Goal: Information Seeking & Learning: Compare options

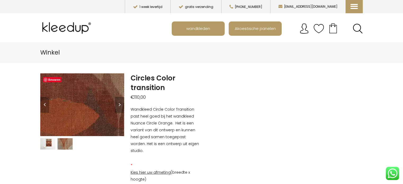
click at [93, 111] on img at bounding box center [24, 70] width 530 height 397
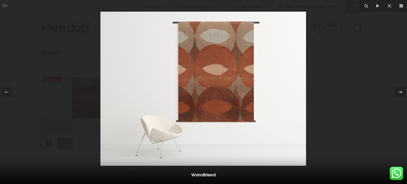
click at [241, 89] on img at bounding box center [202, 89] width 205 height 154
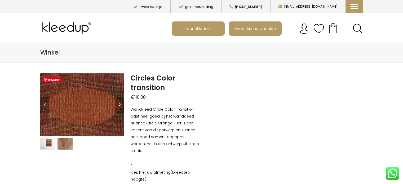
click at [89, 113] on img at bounding box center [47, 59] width 530 height 397
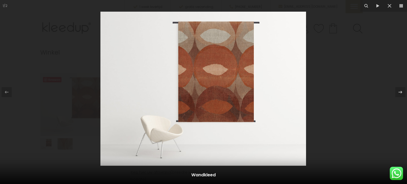
click at [223, 74] on img at bounding box center [202, 89] width 205 height 154
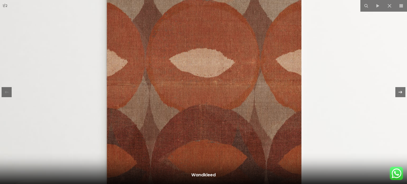
click at [402, 92] on icon at bounding box center [400, 92] width 6 height 6
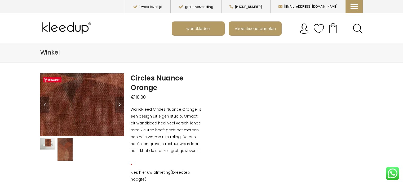
click at [83, 111] on img at bounding box center [73, 55] width 678 height 508
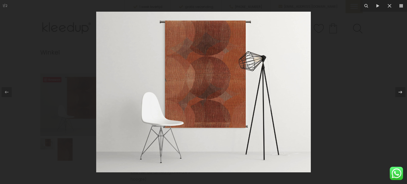
click at [216, 91] on img at bounding box center [203, 92] width 214 height 161
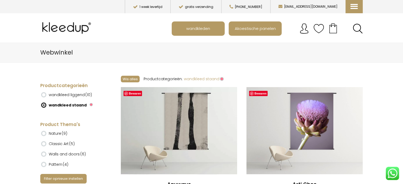
click at [78, 95] on label "wandkleed liggend (10)" at bounding box center [70, 94] width 43 height 9
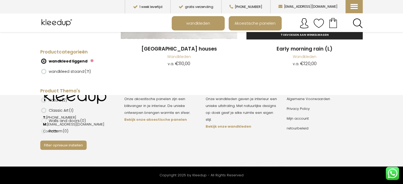
scroll to position [635, 0]
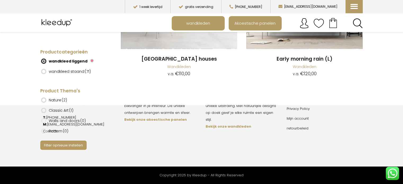
click at [69, 72] on label "wandkleed staand (71)" at bounding box center [70, 71] width 42 height 9
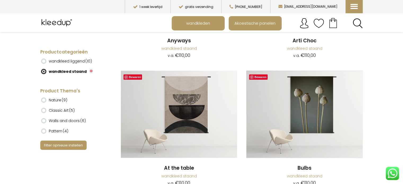
scroll to position [159, 0]
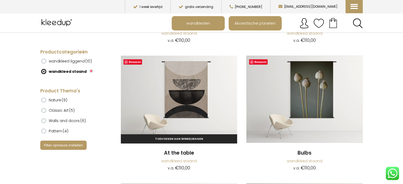
click at [194, 96] on img at bounding box center [179, 99] width 116 height 87
click at [178, 88] on img at bounding box center [179, 99] width 116 height 87
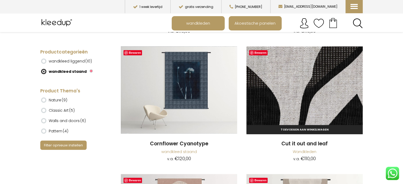
scroll to position [424, 0]
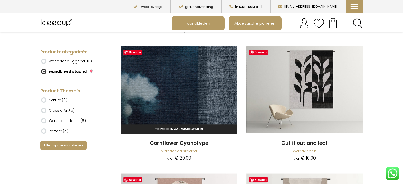
click at [193, 78] on img at bounding box center [179, 89] width 116 height 87
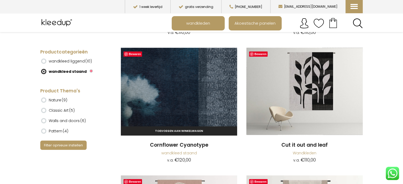
click at [188, 92] on img at bounding box center [179, 91] width 116 height 87
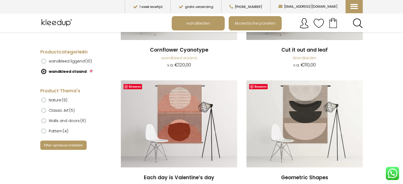
scroll to position [526, 0]
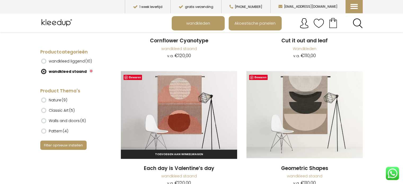
click at [188, 104] on img at bounding box center [179, 114] width 116 height 87
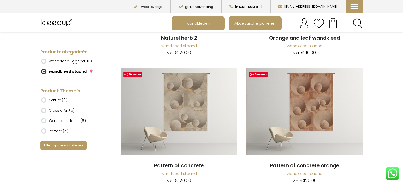
scroll to position [920, 0]
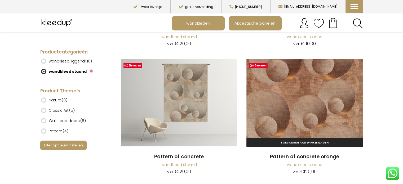
click at [304, 89] on img at bounding box center [304, 102] width 116 height 87
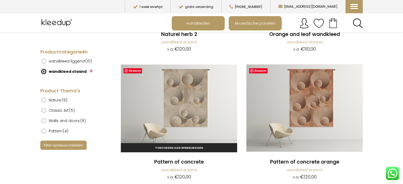
click at [187, 104] on img at bounding box center [179, 107] width 116 height 87
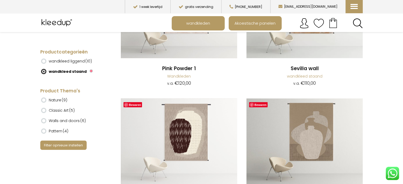
scroll to position [1148, 0]
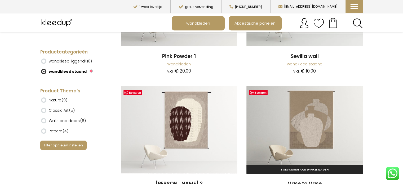
click at [314, 129] on img at bounding box center [304, 129] width 116 height 87
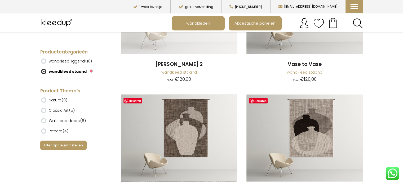
scroll to position [1273, 0]
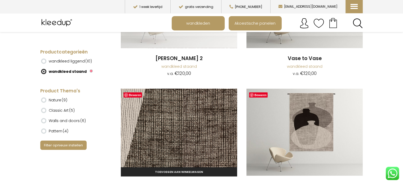
click at [195, 130] on img at bounding box center [179, 132] width 116 height 87
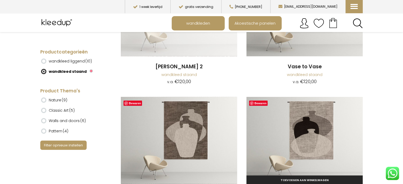
click at [315, 143] on img at bounding box center [304, 140] width 116 height 87
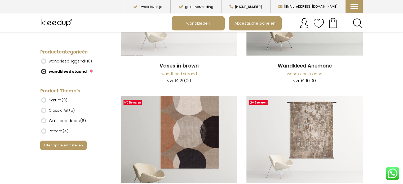
scroll to position [1522, 0]
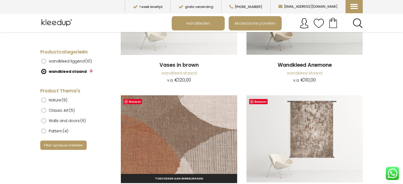
click at [189, 146] on img at bounding box center [179, 138] width 116 height 87
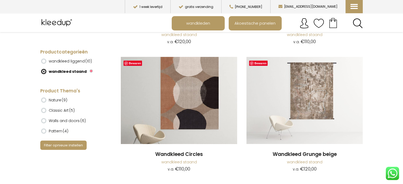
scroll to position [1564, 0]
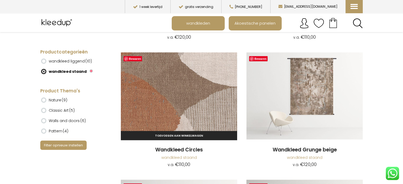
click at [187, 99] on img at bounding box center [179, 95] width 116 height 87
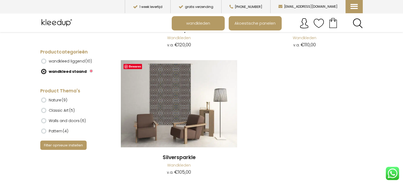
scroll to position [4520, 0]
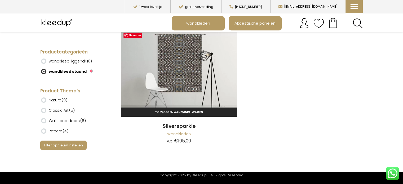
click at [181, 74] on img at bounding box center [179, 72] width 116 height 87
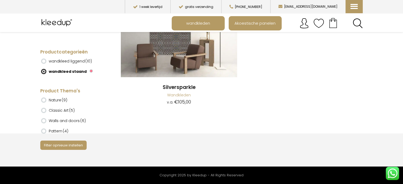
scroll to position [4569, 0]
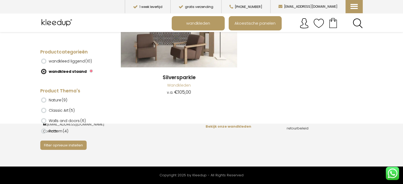
click at [56, 100] on label "Nature (9)" at bounding box center [58, 100] width 19 height 9
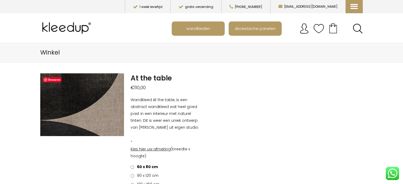
click at [97, 106] on img at bounding box center [5, 94] width 530 height 397
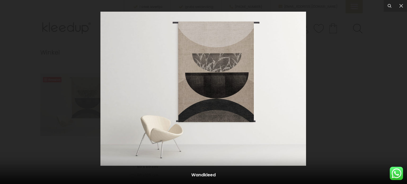
click at [235, 91] on img at bounding box center [202, 89] width 205 height 154
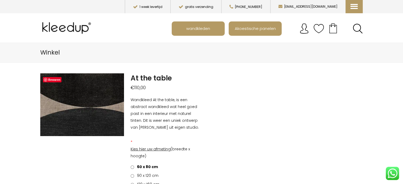
click at [87, 109] on img at bounding box center [56, 82] width 530 height 397
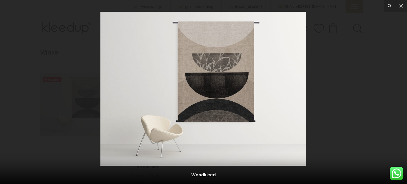
click at [218, 92] on img at bounding box center [202, 89] width 205 height 154
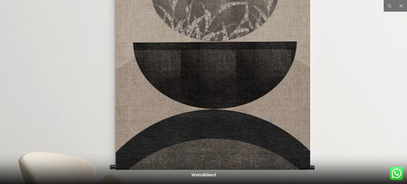
click at [252, 114] on img at bounding box center [180, 83] width 530 height 397
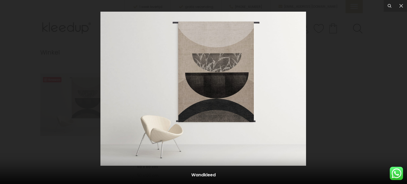
click at [227, 87] on img at bounding box center [202, 89] width 205 height 154
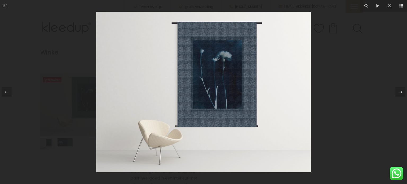
click at [219, 89] on img at bounding box center [203, 92] width 214 height 161
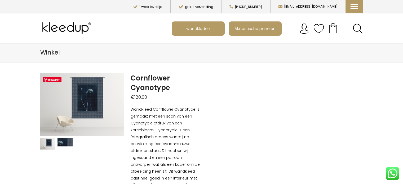
scroll to position [26, 0]
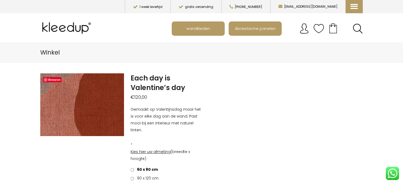
click at [74, 110] on img at bounding box center [139, 69] width 678 height 508
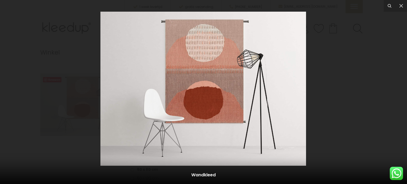
click at [230, 86] on img at bounding box center [202, 89] width 205 height 154
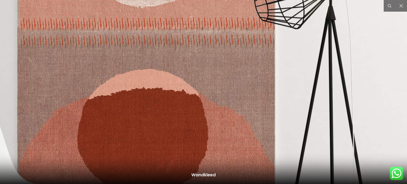
click at [304, 85] on img at bounding box center [142, 95] width 678 height 508
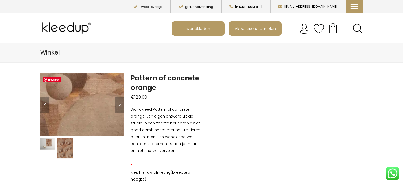
click at [94, 105] on img at bounding box center [19, 101] width 530 height 397
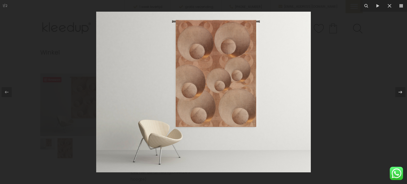
click at [243, 77] on img at bounding box center [203, 92] width 214 height 161
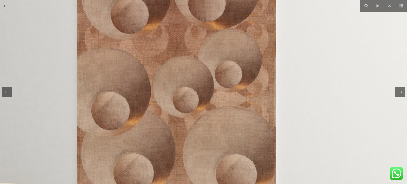
click at [254, 72] on img at bounding box center [146, 114] width 530 height 397
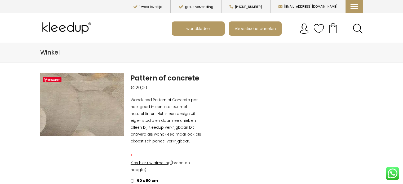
click at [96, 106] on img at bounding box center [7, 96] width 530 height 397
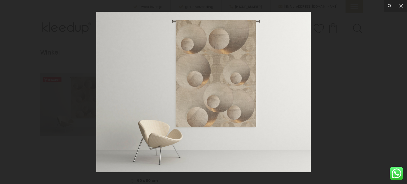
click at [218, 73] on img at bounding box center [203, 92] width 214 height 161
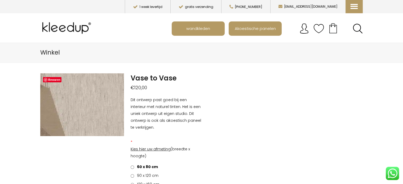
click at [85, 109] on img at bounding box center [69, 76] width 530 height 397
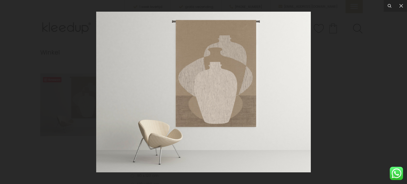
click at [227, 85] on img at bounding box center [203, 92] width 214 height 161
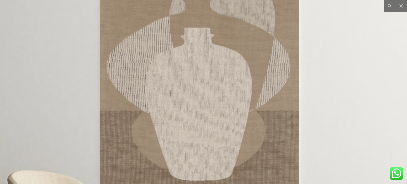
click at [152, 55] on img at bounding box center [169, 101] width 530 height 397
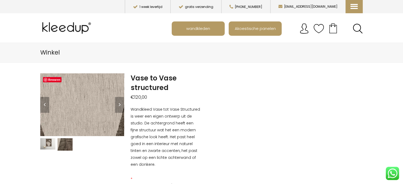
click at [89, 110] on img at bounding box center [46, 77] width 530 height 397
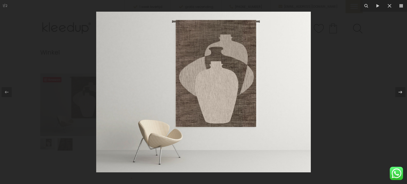
click at [233, 89] on img at bounding box center [203, 92] width 214 height 161
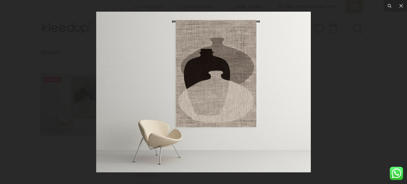
click at [219, 96] on img at bounding box center [203, 92] width 214 height 161
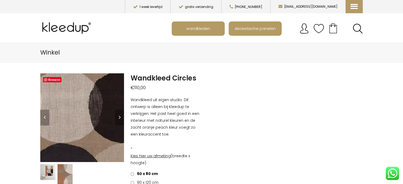
click at [102, 115] on img at bounding box center [40, 124] width 265 height 280
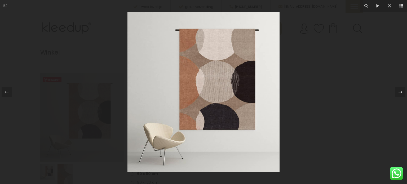
click at [231, 93] on img at bounding box center [203, 92] width 152 height 161
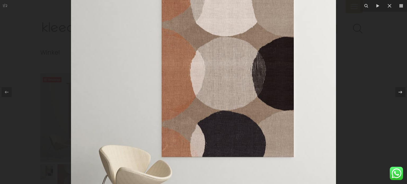
click at [231, 42] on img at bounding box center [203, 91] width 265 height 280
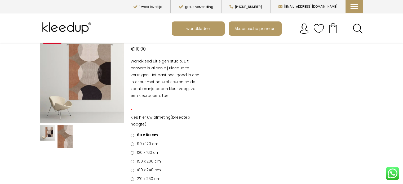
scroll to position [26, 0]
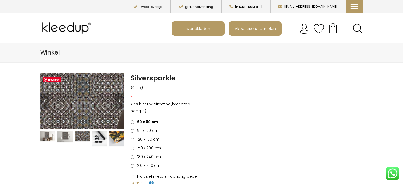
click at [79, 107] on img at bounding box center [92, 77] width 397 height 265
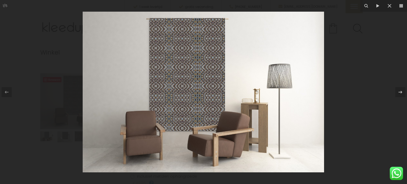
click at [207, 90] on img at bounding box center [203, 92] width 241 height 161
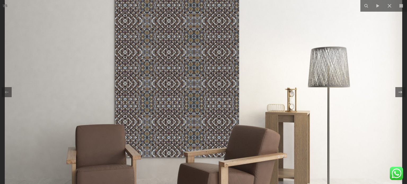
click at [191, 80] on img at bounding box center [203, 93] width 397 height 265
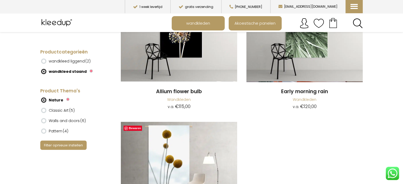
scroll to position [371, 0]
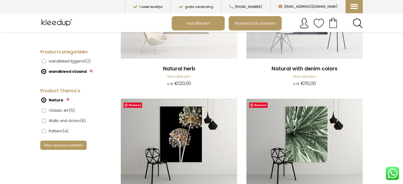
click at [45, 99] on ins at bounding box center [43, 99] width 5 height 5
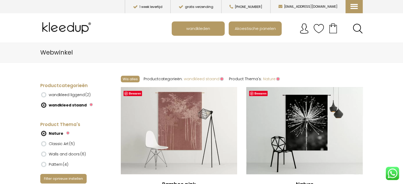
click at [44, 134] on ins at bounding box center [43, 133] width 5 height 5
click at [44, 132] on ins at bounding box center [43, 133] width 5 height 5
click at [95, 135] on li "Nature" at bounding box center [72, 134] width 63 height 10
drag, startPoint x: 70, startPoint y: 182, endPoint x: 83, endPoint y: 172, distance: 16.2
click at [70, 181] on button "Filter opnieuw instellen" at bounding box center [63, 178] width 46 height 9
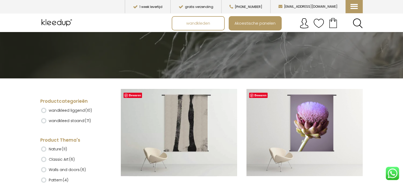
scroll to position [79, 0]
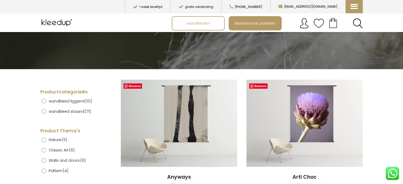
click at [44, 111] on ins at bounding box center [43, 111] width 5 height 5
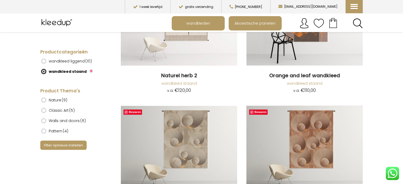
scroll to position [900, 0]
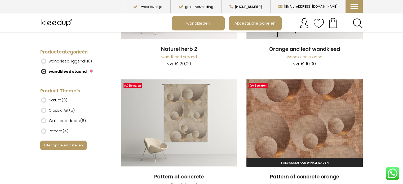
click at [321, 120] on img at bounding box center [304, 122] width 116 height 87
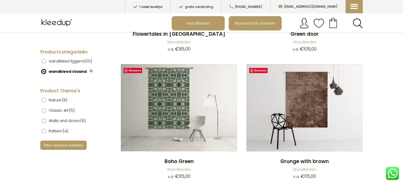
scroll to position [2563, 0]
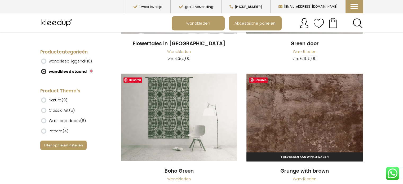
click at [319, 114] on img at bounding box center [304, 117] width 116 height 87
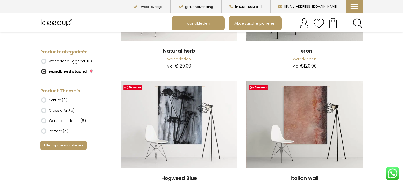
scroll to position [2837, 0]
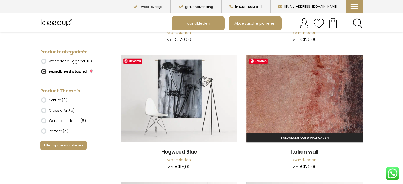
click at [310, 107] on img at bounding box center [304, 98] width 116 height 87
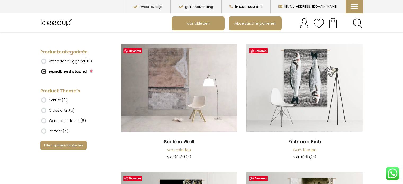
scroll to position [3612, 0]
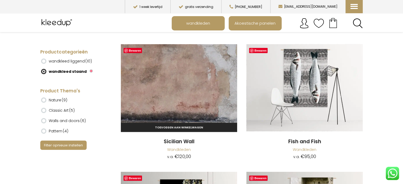
click at [172, 91] on img at bounding box center [179, 87] width 116 height 87
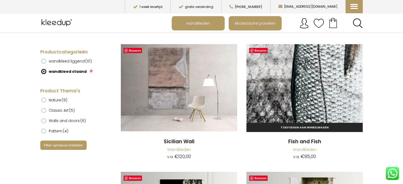
scroll to position [3588, 0]
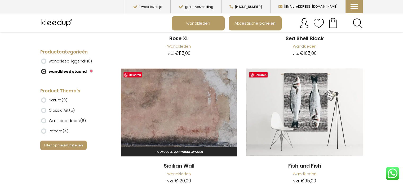
click at [183, 115] on img at bounding box center [179, 112] width 116 height 87
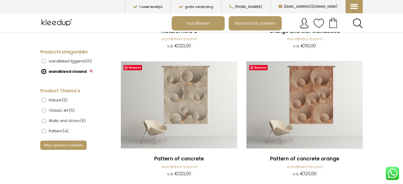
scroll to position [916, 0]
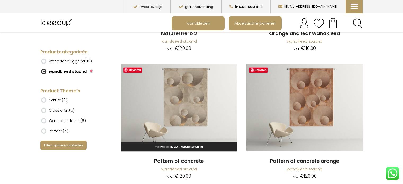
click at [194, 102] on img at bounding box center [179, 107] width 116 height 87
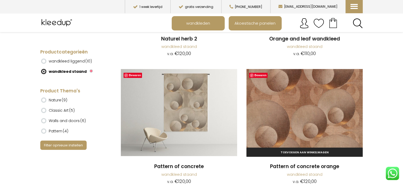
click at [327, 110] on img at bounding box center [304, 112] width 116 height 87
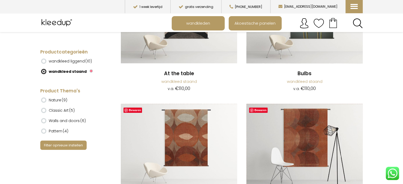
scroll to position [265, 0]
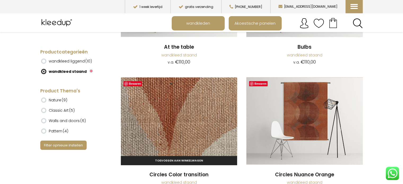
click at [194, 118] on img at bounding box center [179, 120] width 116 height 87
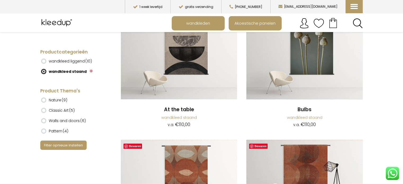
scroll to position [211, 0]
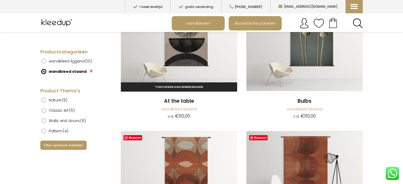
click at [196, 51] on img at bounding box center [179, 47] width 116 height 87
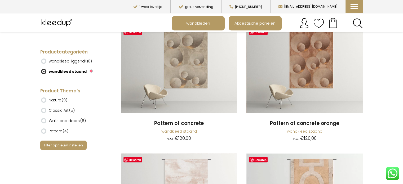
scroll to position [898, 0]
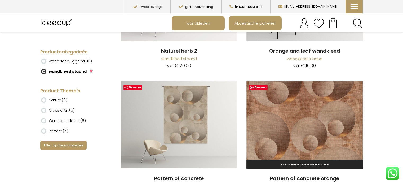
click at [313, 113] on img at bounding box center [304, 124] width 116 height 87
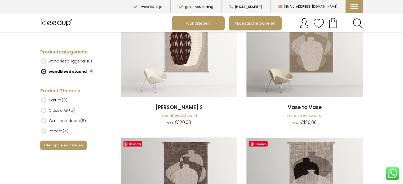
scroll to position [1211, 0]
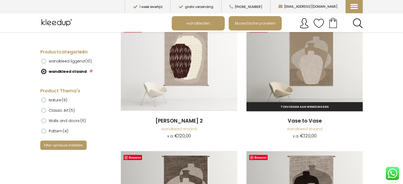
click at [314, 68] on img at bounding box center [304, 67] width 116 height 87
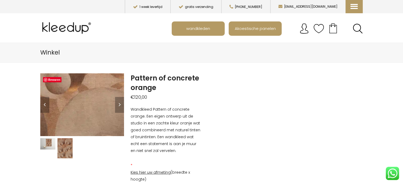
click at [94, 106] on img at bounding box center [18, 96] width 530 height 397
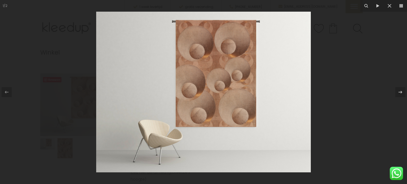
click at [240, 92] on img at bounding box center [203, 92] width 214 height 161
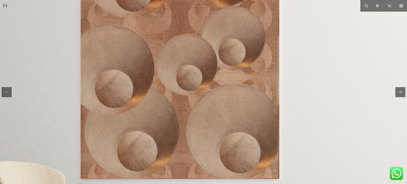
click at [155, 58] on img at bounding box center [149, 92] width 530 height 397
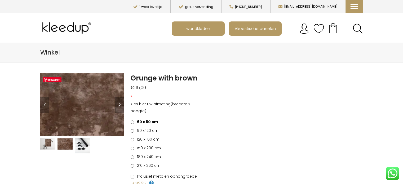
click at [86, 111] on img at bounding box center [63, 67] width 530 height 397
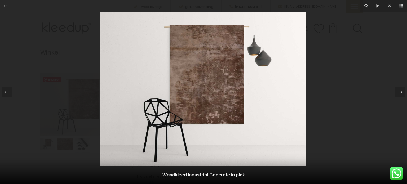
click at [225, 82] on img at bounding box center [202, 89] width 205 height 154
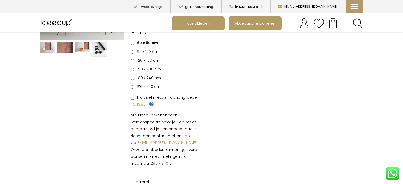
scroll to position [106, 0]
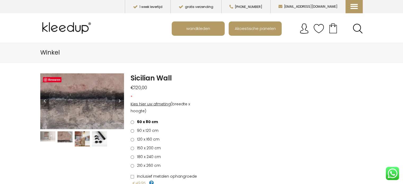
click at [70, 101] on img at bounding box center [188, 98] width 794 height 530
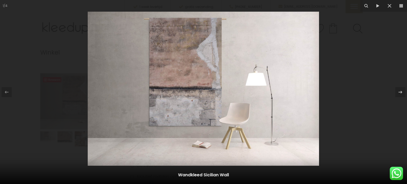
click at [188, 92] on img at bounding box center [203, 89] width 231 height 154
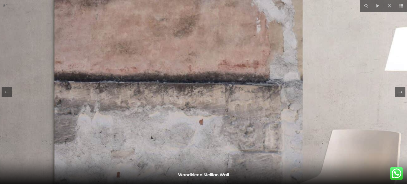
click at [156, 81] on img at bounding box center [239, 81] width 794 height 530
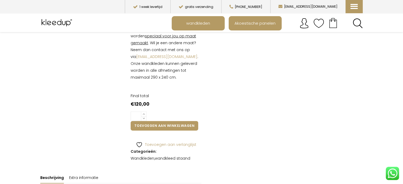
scroll to position [79, 0]
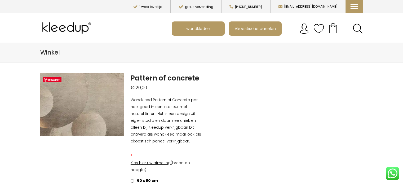
click at [95, 110] on img at bounding box center [14, 77] width 530 height 397
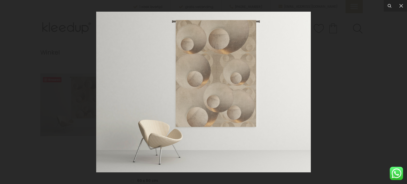
click at [244, 75] on img at bounding box center [203, 92] width 214 height 161
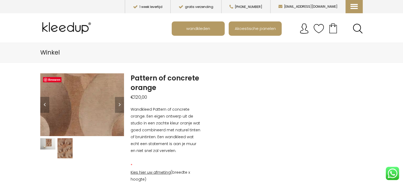
click at [90, 110] on img at bounding box center [42, 73] width 530 height 397
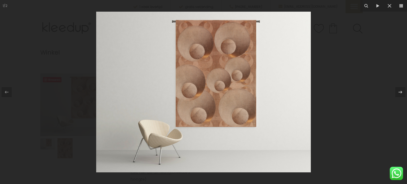
click at [237, 87] on img at bounding box center [203, 92] width 214 height 161
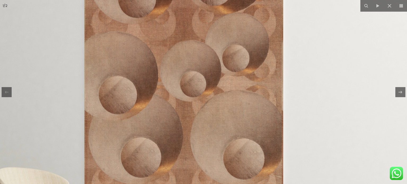
click at [238, 102] on img at bounding box center [153, 98] width 530 height 397
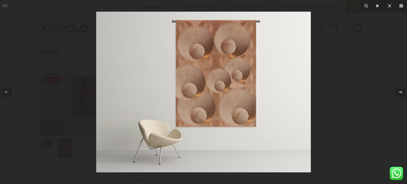
click at [238, 102] on img at bounding box center [203, 92] width 214 height 161
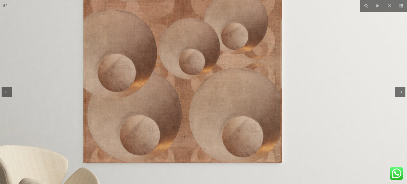
click at [210, 107] on img at bounding box center [152, 76] width 530 height 397
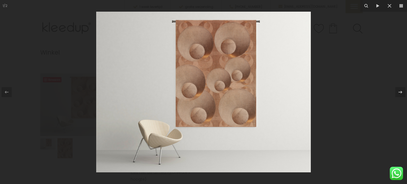
click at [205, 96] on img at bounding box center [203, 92] width 214 height 161
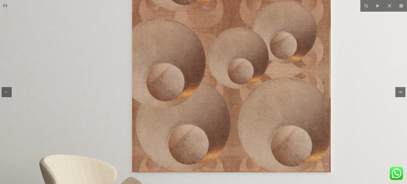
click at [296, 110] on img at bounding box center [201, 85] width 530 height 397
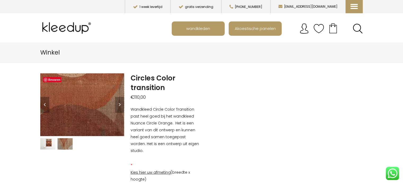
click at [91, 103] on img at bounding box center [36, 111] width 530 height 397
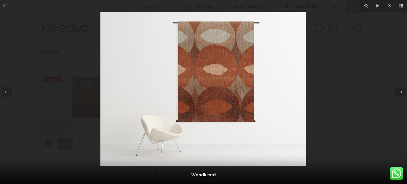
click at [229, 86] on img at bounding box center [202, 89] width 205 height 154
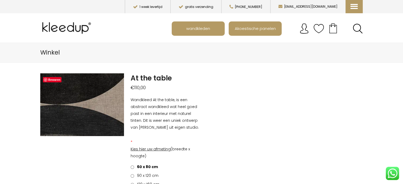
click at [93, 109] on img at bounding box center [24, 79] width 530 height 397
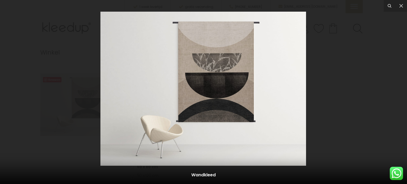
click at [241, 98] on img at bounding box center [202, 89] width 205 height 154
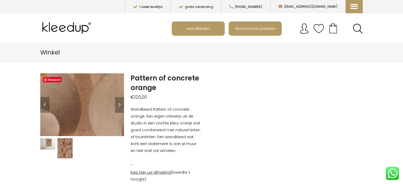
click at [88, 111] on img at bounding box center [52, 70] width 530 height 397
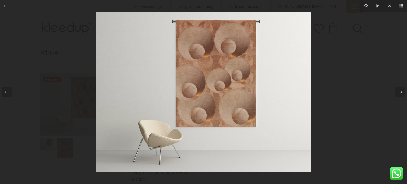
drag, startPoint x: 209, startPoint y: 75, endPoint x: 276, endPoint y: 77, distance: 67.3
click at [209, 75] on img at bounding box center [203, 92] width 214 height 161
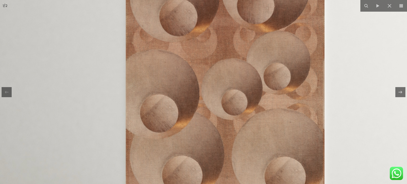
click at [298, 92] on img at bounding box center [195, 117] width 530 height 397
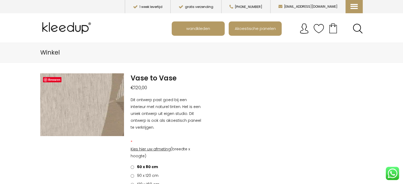
click at [92, 107] on img at bounding box center [29, 93] width 530 height 397
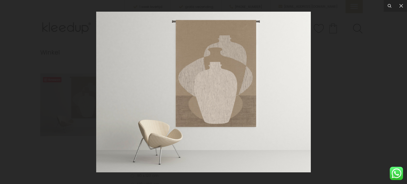
click at [227, 86] on img at bounding box center [203, 92] width 214 height 161
